Goal: Answer question/provide support: Answer question/provide support

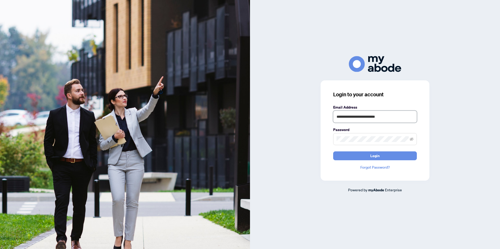
click at [358, 120] on input "**********" at bounding box center [375, 117] width 84 height 12
type input "**********"
click at [347, 153] on button "Login" at bounding box center [375, 156] width 84 height 9
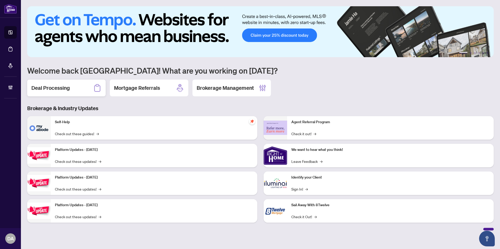
click at [48, 88] on h2 "Deal Processing" at bounding box center [50, 87] width 38 height 7
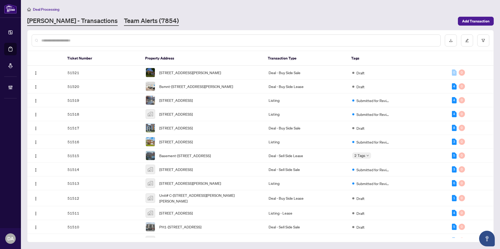
click at [124, 20] on link "Team Alerts (7854)" at bounding box center [151, 20] width 55 height 9
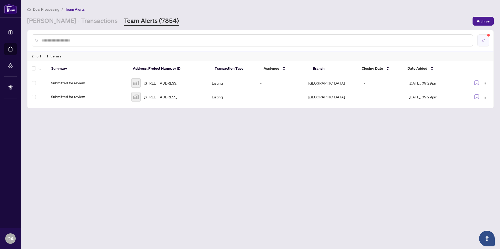
click at [481, 44] on button "button" at bounding box center [483, 41] width 12 height 12
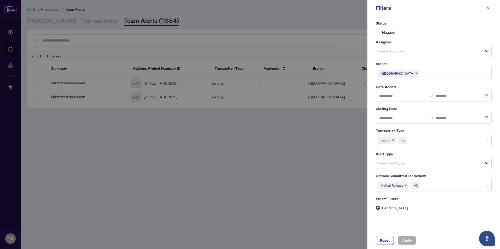
click at [405, 185] on icon "close" at bounding box center [405, 185] width 3 height 3
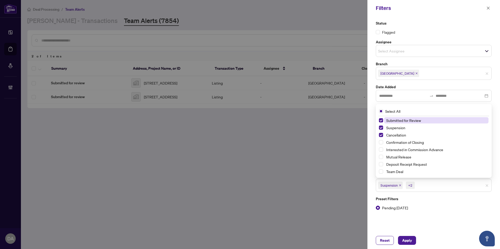
click at [402, 185] on span "Suspension" at bounding box center [390, 185] width 25 height 7
click at [401, 186] on icon "close" at bounding box center [400, 186] width 2 height 2
click at [401, 186] on icon "close" at bounding box center [401, 185] width 3 height 3
click at [380, 130] on span "Select Suspension" at bounding box center [381, 128] width 4 height 4
click at [381, 135] on span "Select Cancellation" at bounding box center [381, 135] width 4 height 4
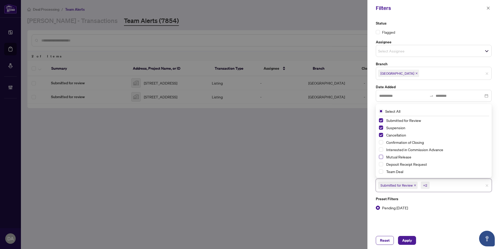
click at [382, 158] on span "Select Mutual Release" at bounding box center [381, 157] width 4 height 4
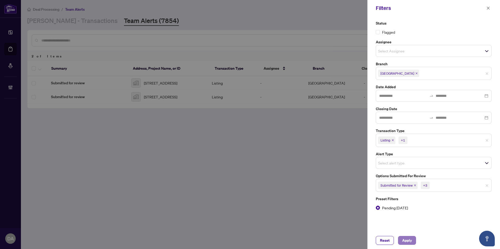
click at [411, 239] on span "Apply" at bounding box center [407, 241] width 10 height 8
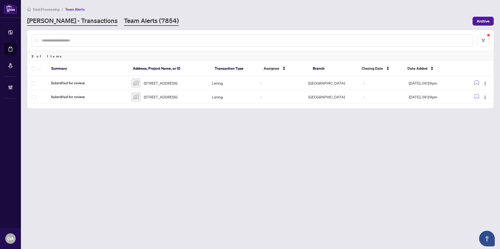
drag, startPoint x: 56, startPoint y: 28, endPoint x: 56, endPoint y: 25, distance: 3.5
click at [56, 27] on main "Deal Processing / Team Alerts RAHR - Transactions Team Alerts (7854) Archive 2 …" at bounding box center [260, 124] width 479 height 249
click at [58, 22] on link "RAHR - Transactions" at bounding box center [72, 20] width 90 height 9
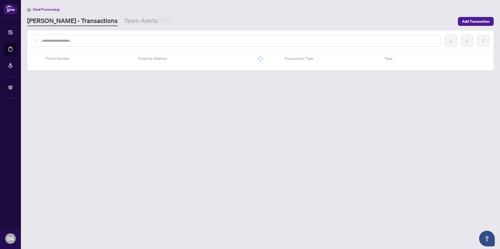
click at [60, 42] on input "text" at bounding box center [238, 41] width 395 height 6
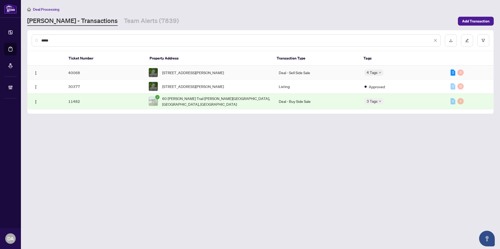
type input "*****"
click at [81, 71] on td "40068" at bounding box center [104, 73] width 80 height 14
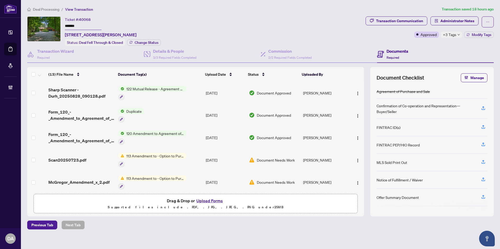
click at [448, 35] on span "+3 Tags" at bounding box center [449, 35] width 13 height 6
click at [289, 25] on div "Ticket #: 40068 ******* 60 McGregor Dr, Kawartha Lakes, Ontario K0M 1A0, Canada…" at bounding box center [195, 31] width 336 height 30
click at [459, 21] on span "Administrator Notes" at bounding box center [457, 21] width 34 height 8
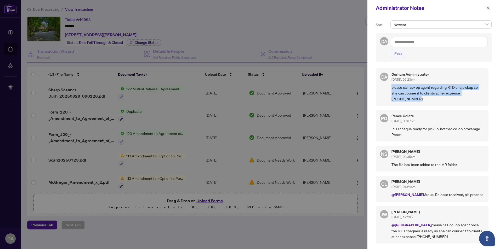
drag, startPoint x: 397, startPoint y: 96, endPoint x: 392, endPoint y: 85, distance: 12.1
click at [392, 85] on p "please call co- op agent regarding RTD chq pickup so she can courier it to clie…" at bounding box center [437, 92] width 93 height 17
copy p "please call co- op agent regarding RTD chq pickup so she can courier it to clie…"
click at [405, 42] on textarea at bounding box center [439, 42] width 96 height 10
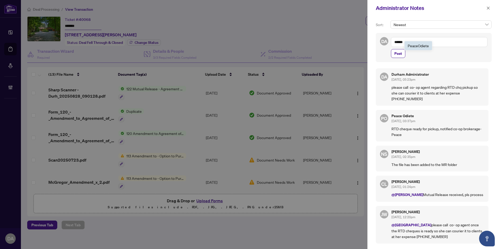
click at [422, 47] on span "Peace Odiete" at bounding box center [418, 45] width 21 height 5
paste textarea "**********"
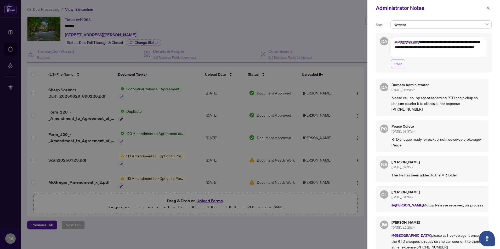
type textarea "**********"
click at [400, 65] on span "Post" at bounding box center [398, 64] width 8 height 8
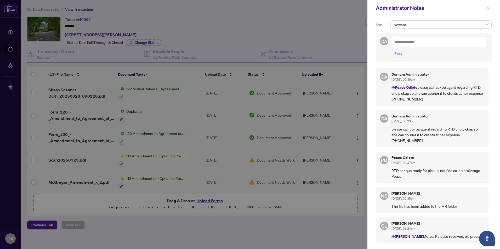
click at [490, 7] on button "button" at bounding box center [488, 8] width 7 height 6
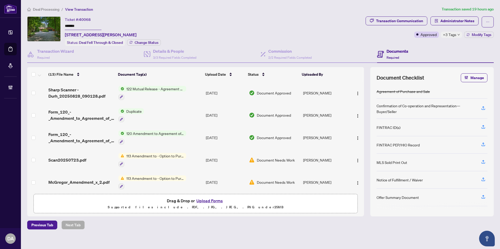
click at [45, 9] on span "Deal Processing" at bounding box center [46, 9] width 26 height 5
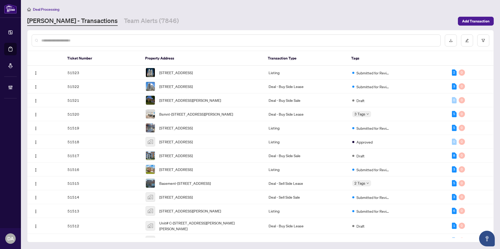
click at [75, 41] on input "text" at bounding box center [238, 41] width 395 height 6
type input "*"
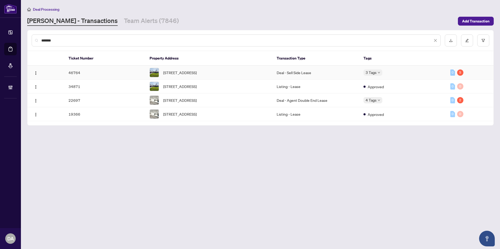
type input "*******"
click at [193, 77] on div "270 Coventry Crt, Oshawa, Ontario L1G 6H3, Canada" at bounding box center [209, 72] width 119 height 9
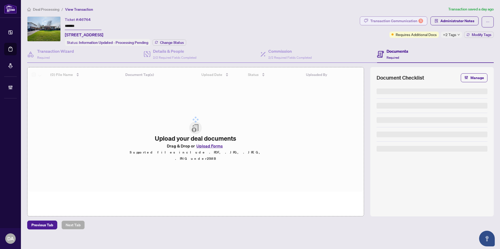
click at [403, 20] on div "Transaction Communication 5" at bounding box center [396, 21] width 53 height 8
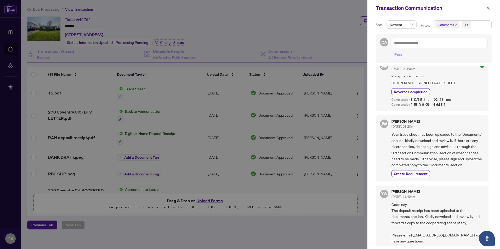
scroll to position [418, 0]
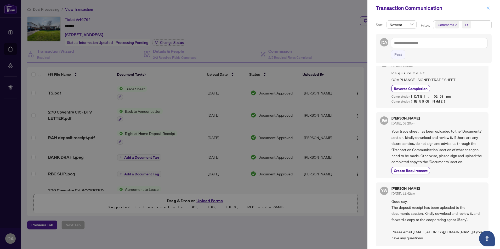
click at [491, 7] on button "button" at bounding box center [488, 8] width 7 height 6
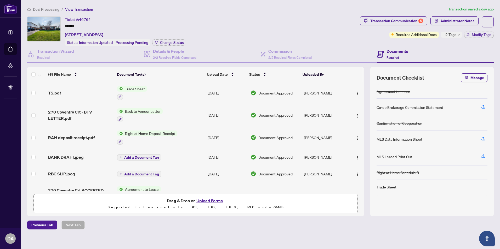
click at [458, 33] on icon "down" at bounding box center [458, 34] width 3 height 3
click at [408, 22] on div "Transaction Communication 5" at bounding box center [396, 21] width 53 height 8
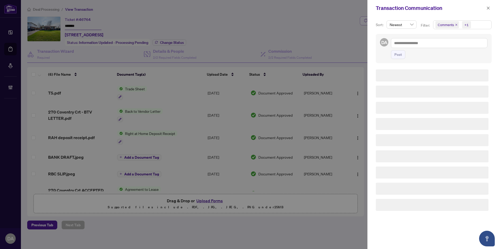
scroll to position [0, 0]
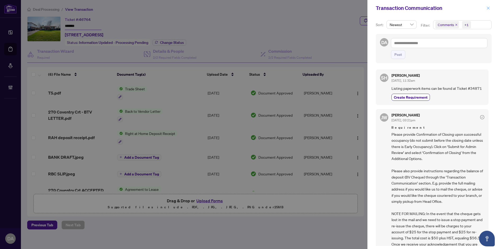
click at [490, 11] on button "button" at bounding box center [488, 8] width 7 height 6
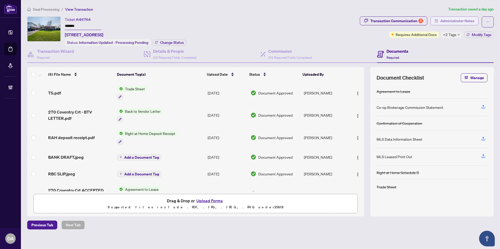
click at [455, 18] on span "Administrator Notes" at bounding box center [457, 21] width 34 height 8
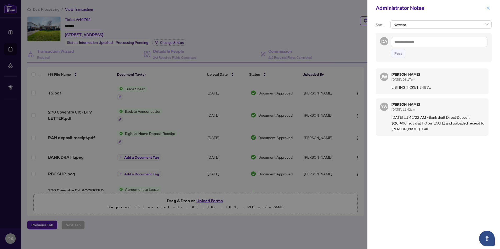
click at [489, 10] on span "button" at bounding box center [488, 8] width 4 height 8
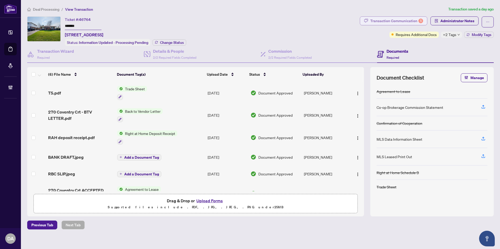
click at [401, 22] on div "Transaction Communication 5" at bounding box center [396, 21] width 53 height 8
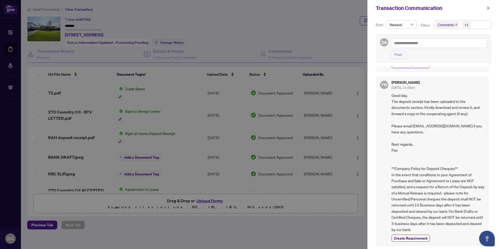
scroll to position [537, 0]
click at [489, 10] on icon "close" at bounding box center [488, 8] width 4 height 4
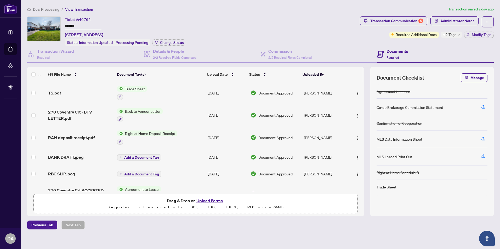
click at [453, 25] on span "Administrator Notes" at bounding box center [454, 21] width 48 height 11
click at [453, 24] on span "Administrator Notes" at bounding box center [457, 21] width 34 height 8
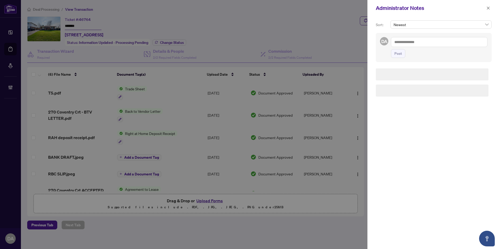
click at [416, 43] on textarea at bounding box center [439, 42] width 96 height 10
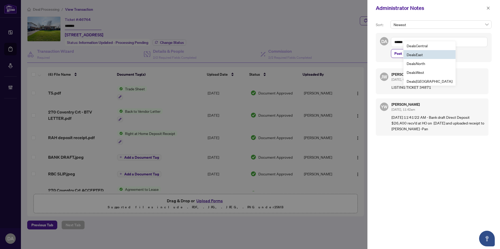
click at [415, 52] on li "Deals East" at bounding box center [429, 54] width 52 height 9
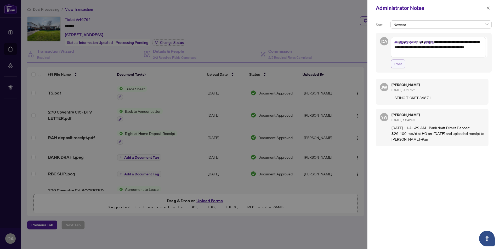
type textarea "**********"
click at [403, 64] on button "Post" at bounding box center [398, 64] width 14 height 9
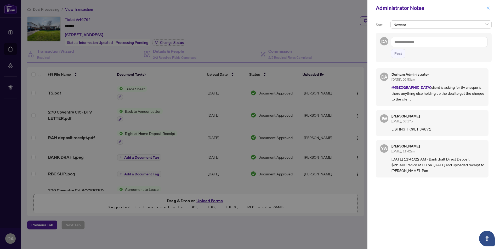
click at [490, 6] on button "button" at bounding box center [488, 8] width 7 height 6
